Goal: Check status: Check status

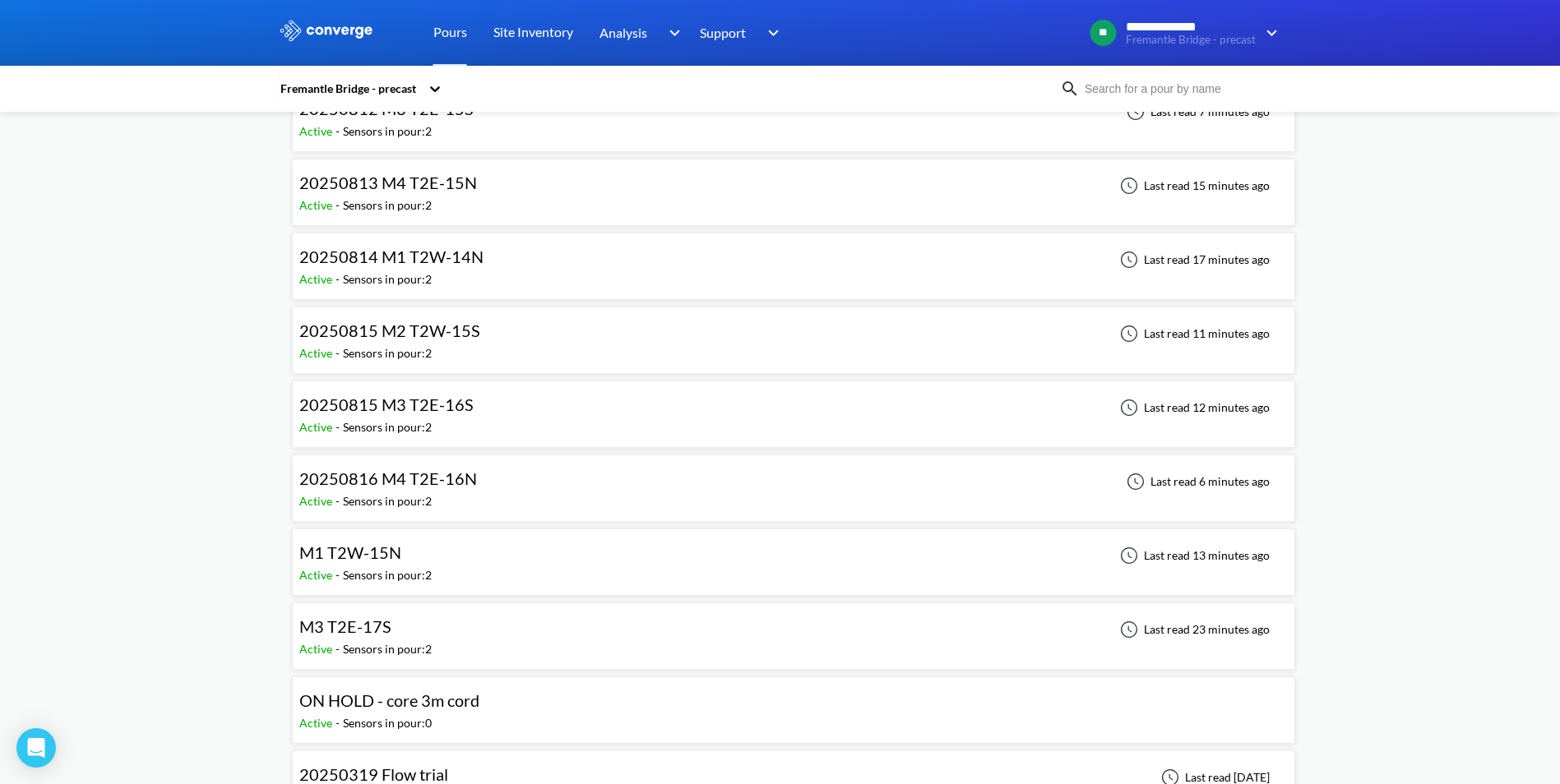
scroll to position [2384, 0]
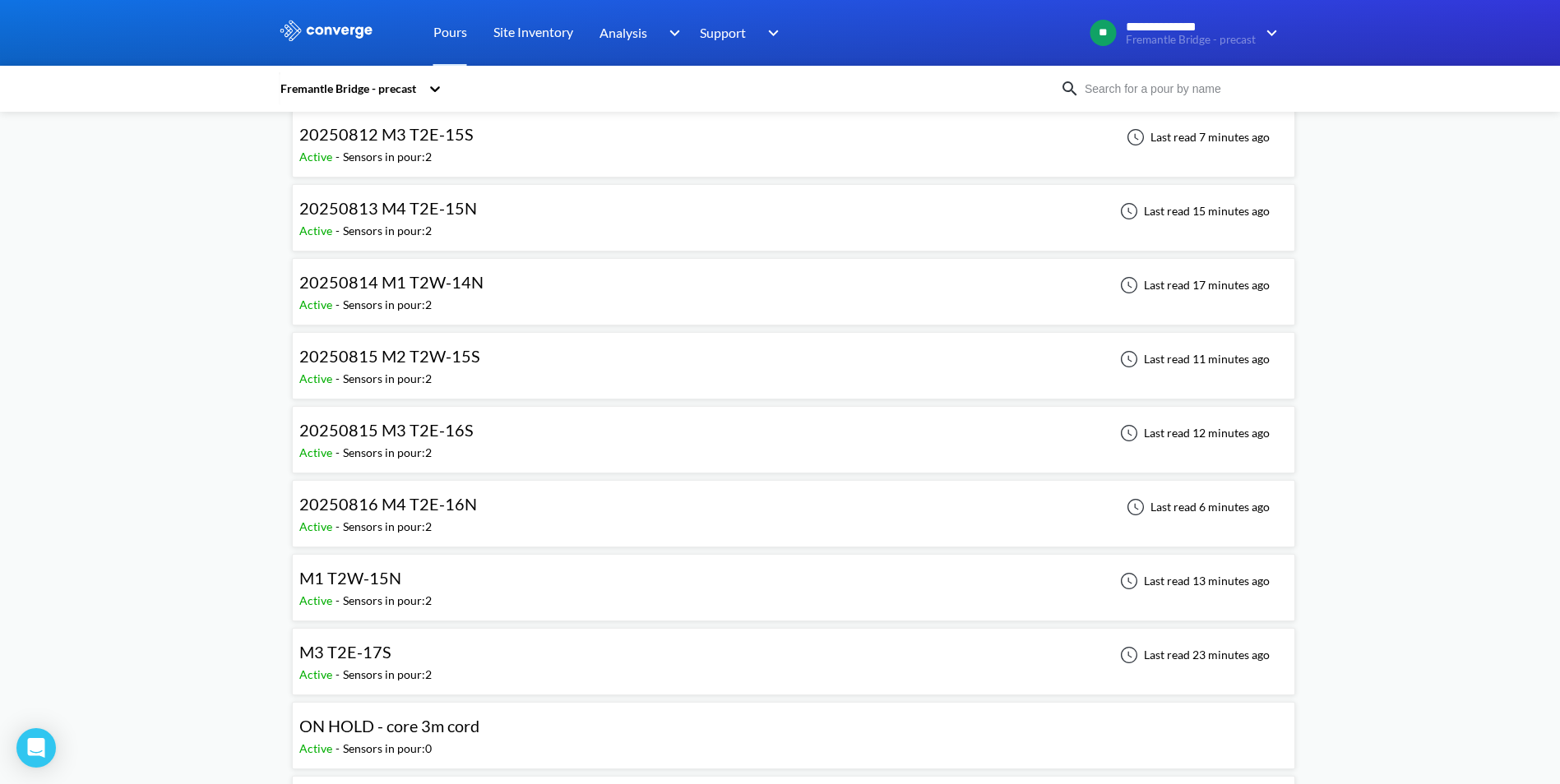
click at [507, 442] on div "20250815 M3 T2E-16S Active - Sensors in pour: 2 Last read 12 minutes ago" at bounding box center [793, 440] width 988 height 53
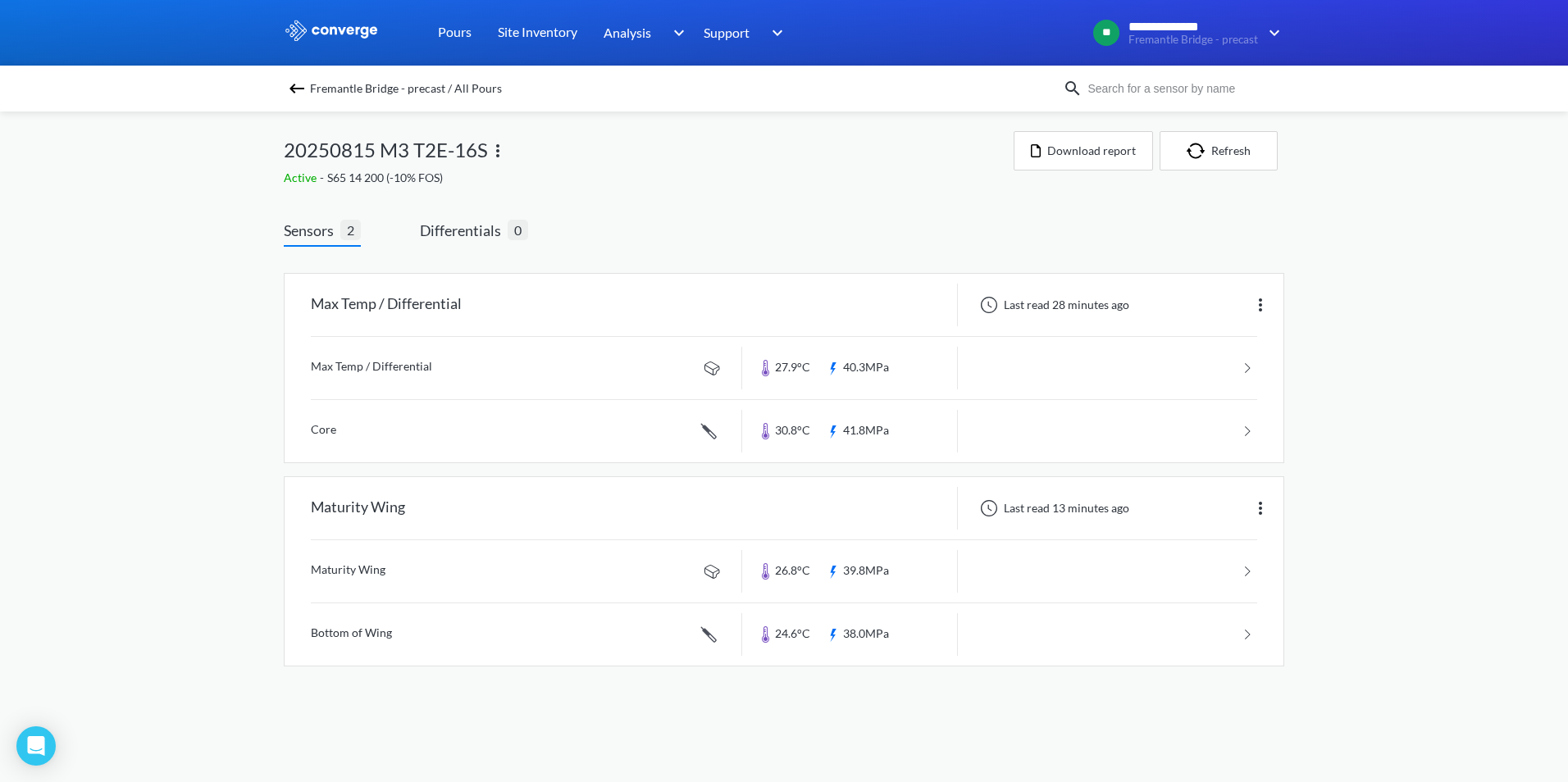
click at [1248, 632] on link at bounding box center [784, 634] width 946 height 62
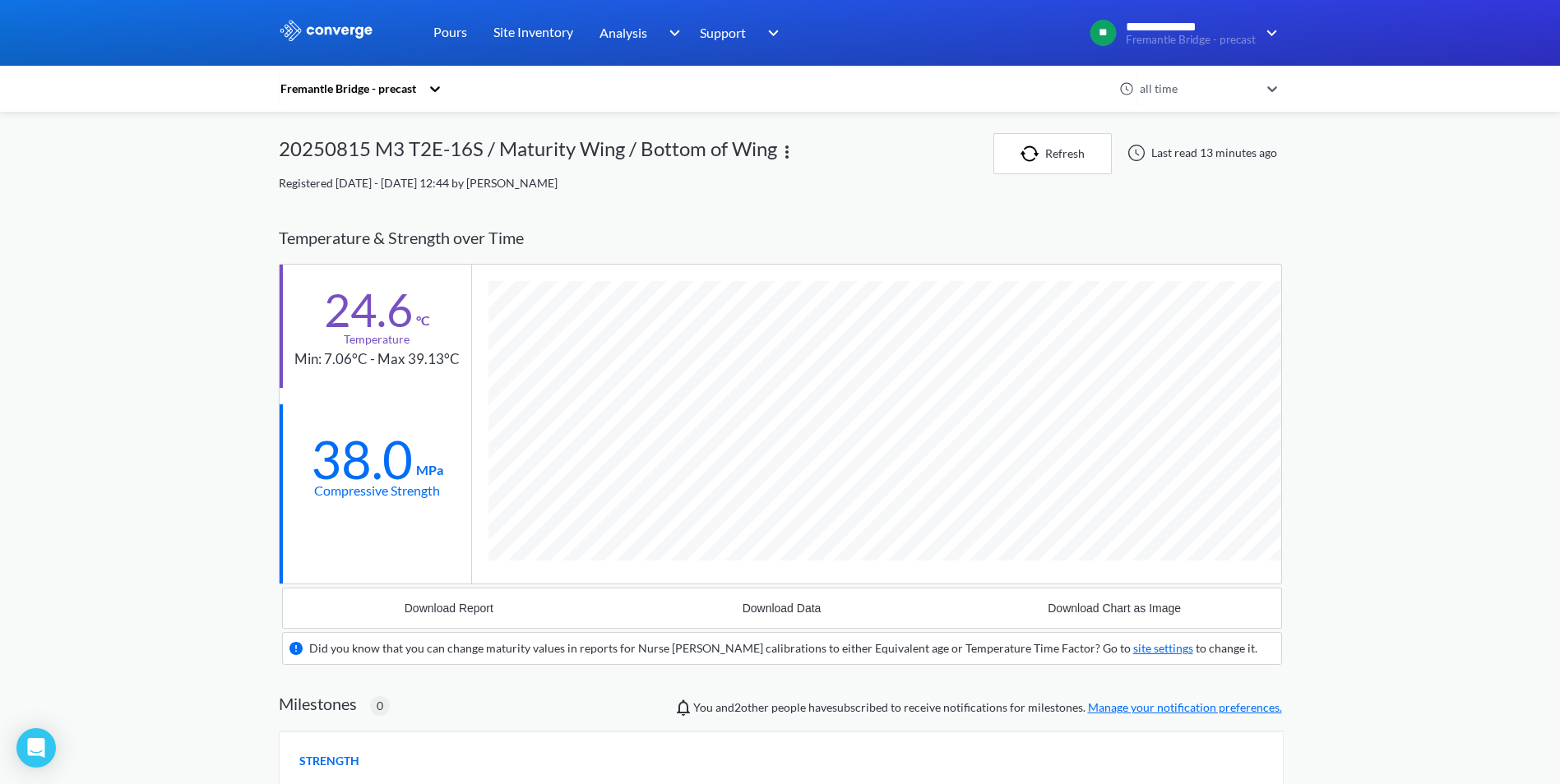
scroll to position [1051, 1003]
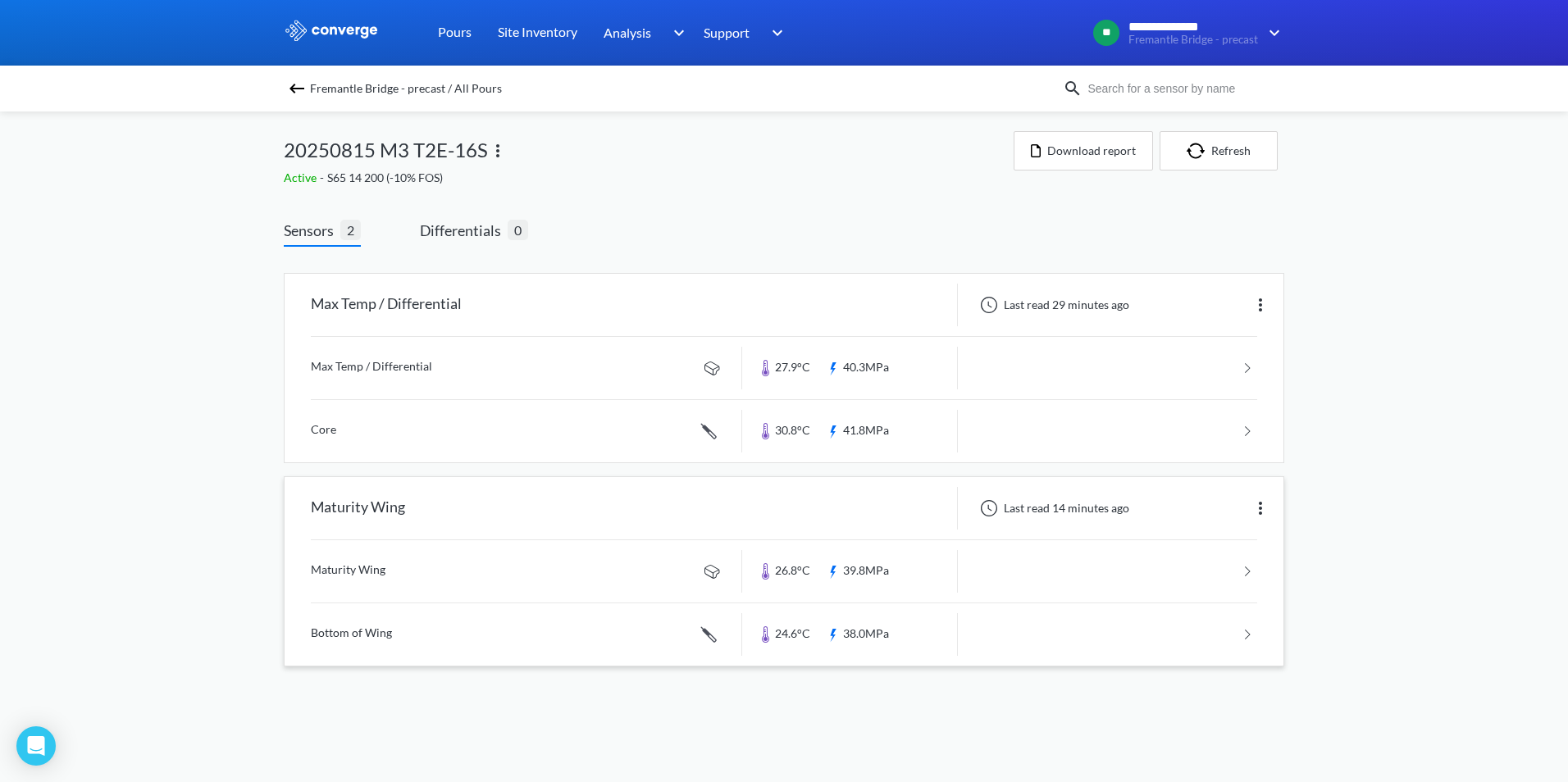
click at [1045, 624] on link at bounding box center [784, 634] width 946 height 62
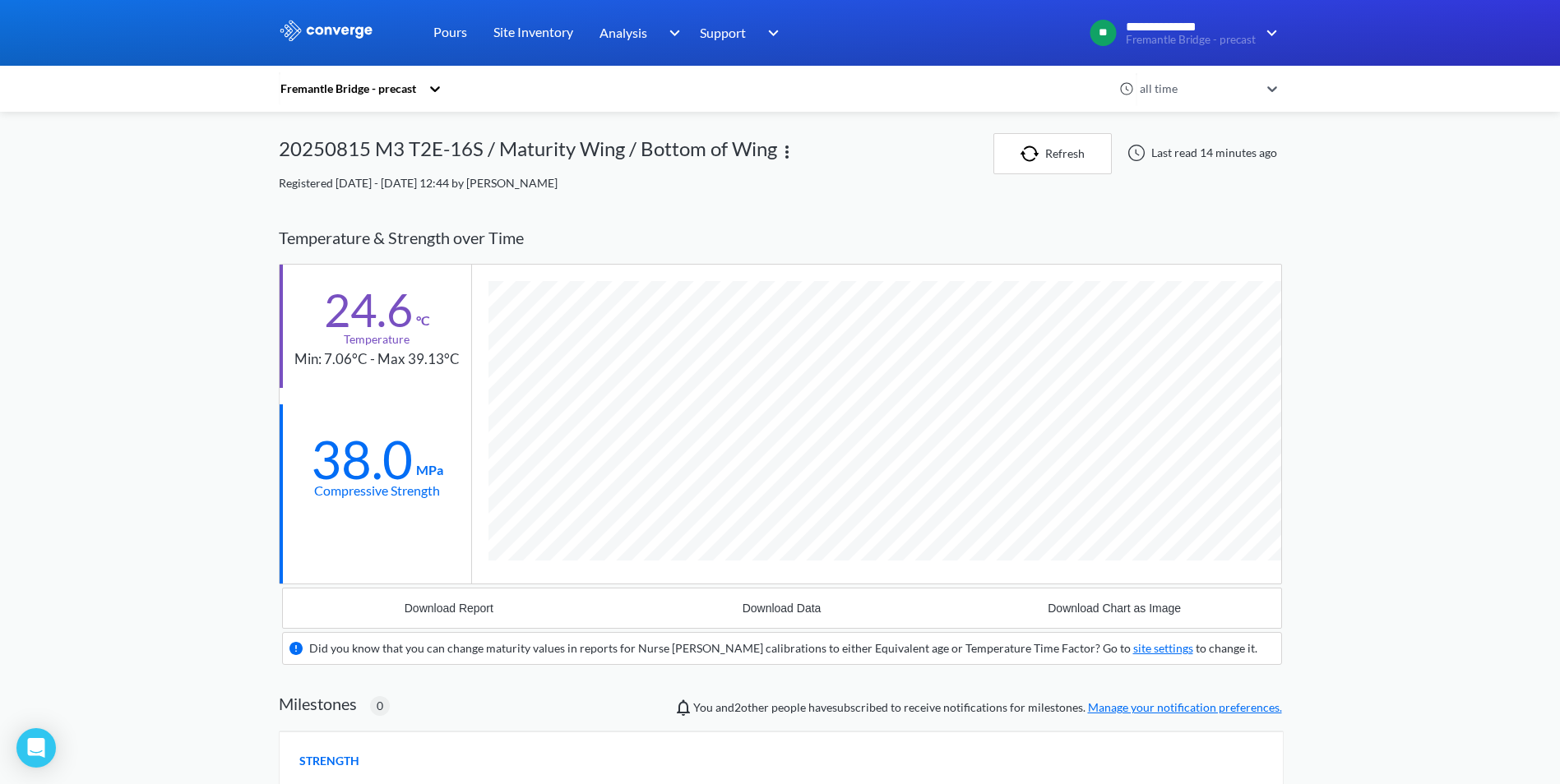
scroll to position [1051, 1003]
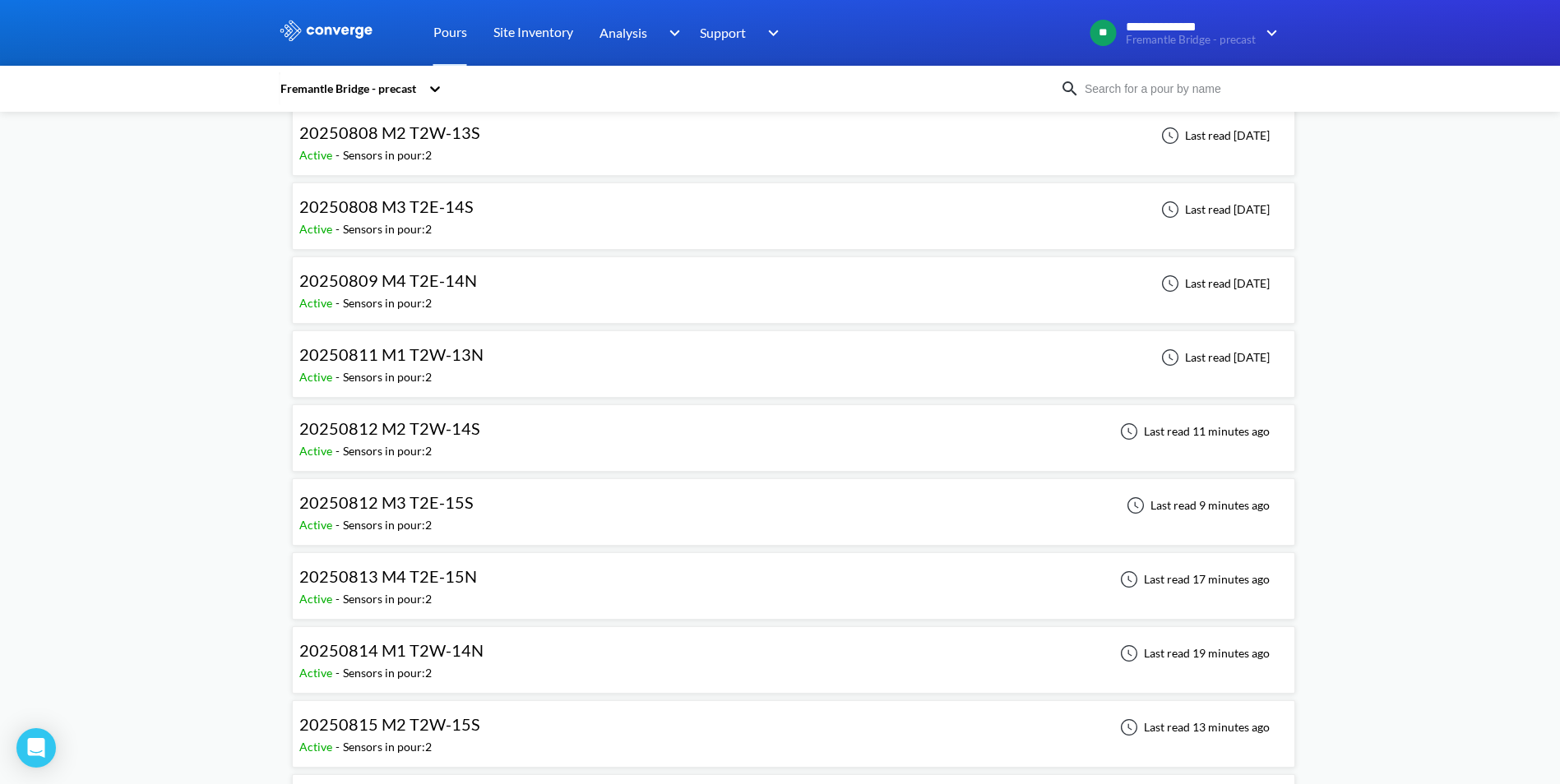
scroll to position [2384, 0]
click at [399, 505] on span "20250816 M4 T2E-16N" at bounding box center [388, 504] width 178 height 20
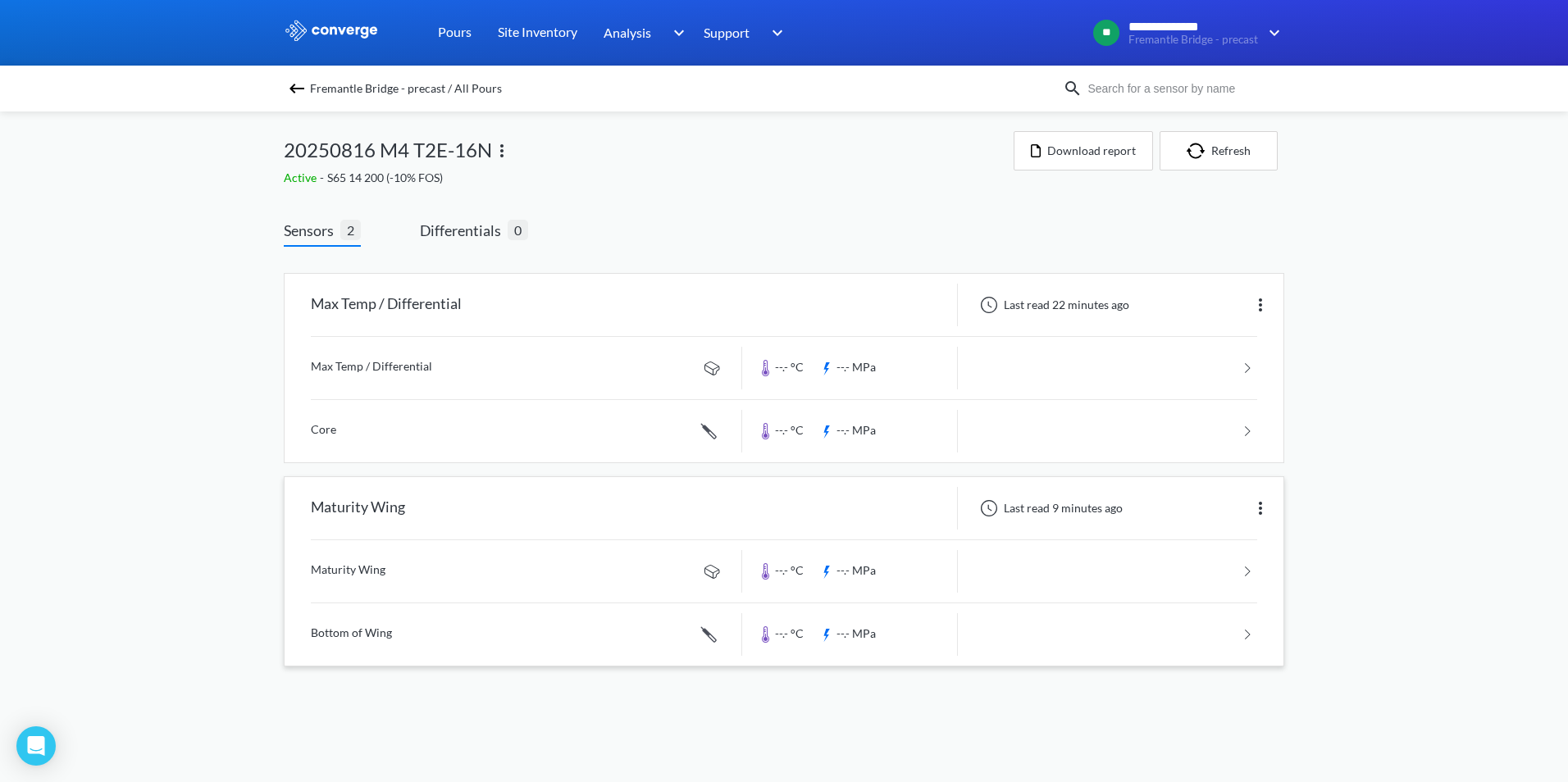
click at [1130, 634] on link at bounding box center [784, 634] width 946 height 62
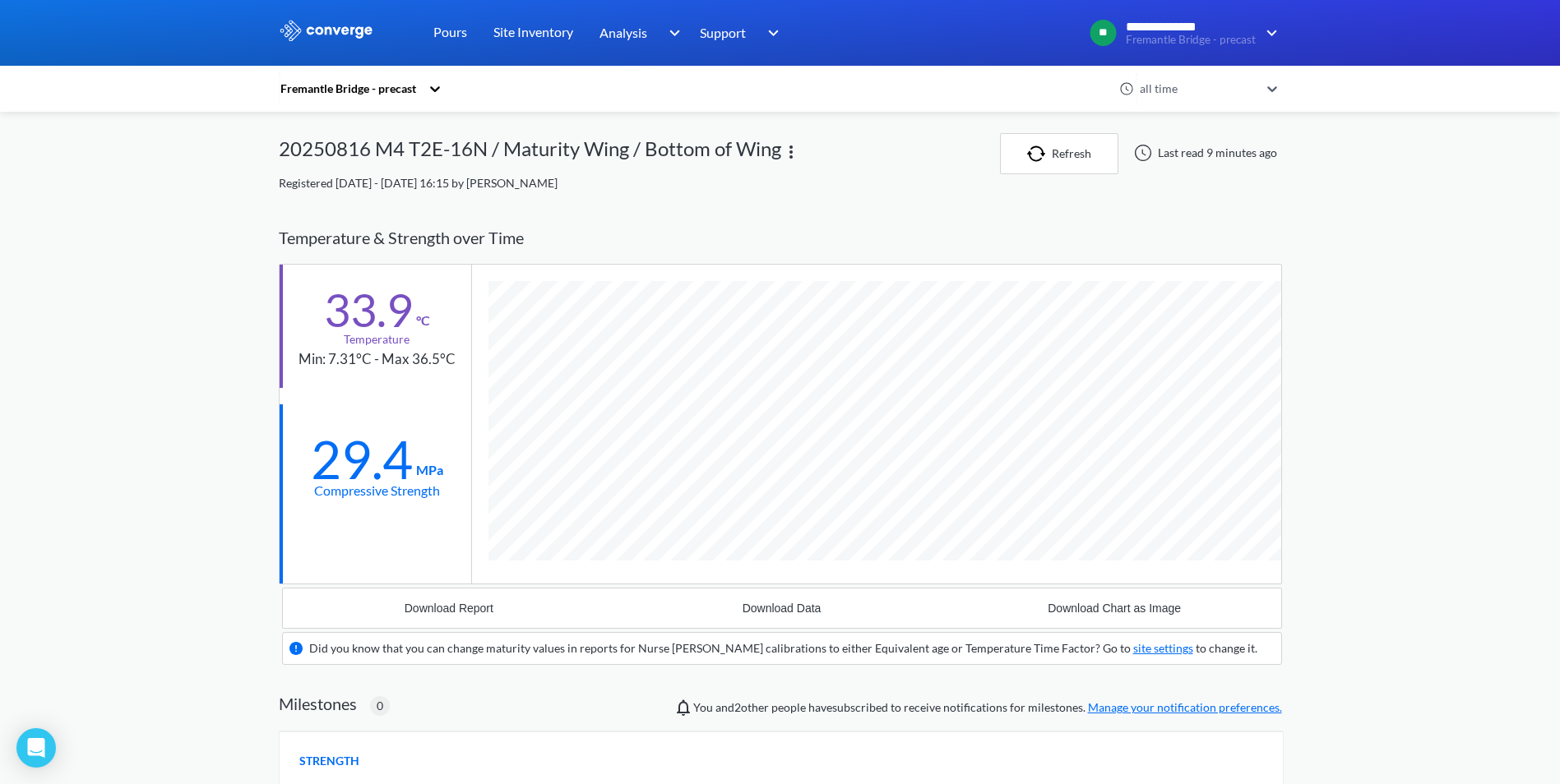
scroll to position [1051, 1003]
